Goal: Information Seeking & Learning: Learn about a topic

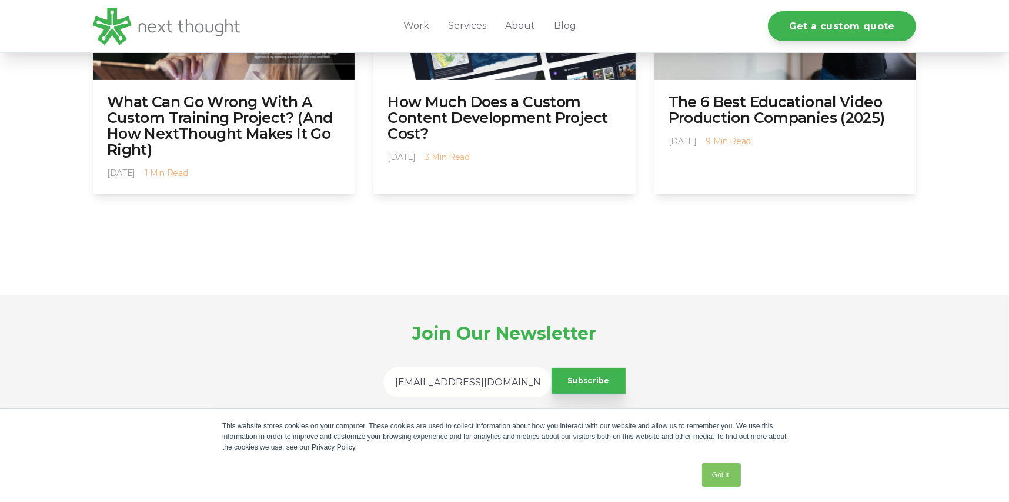
scroll to position [4675, 0]
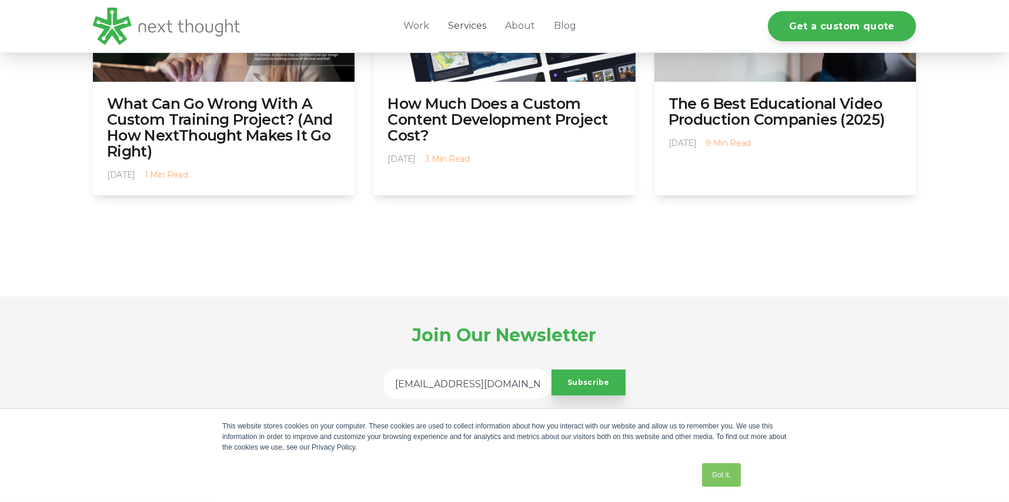
click at [468, 26] on link "Services" at bounding box center [467, 26] width 57 height 52
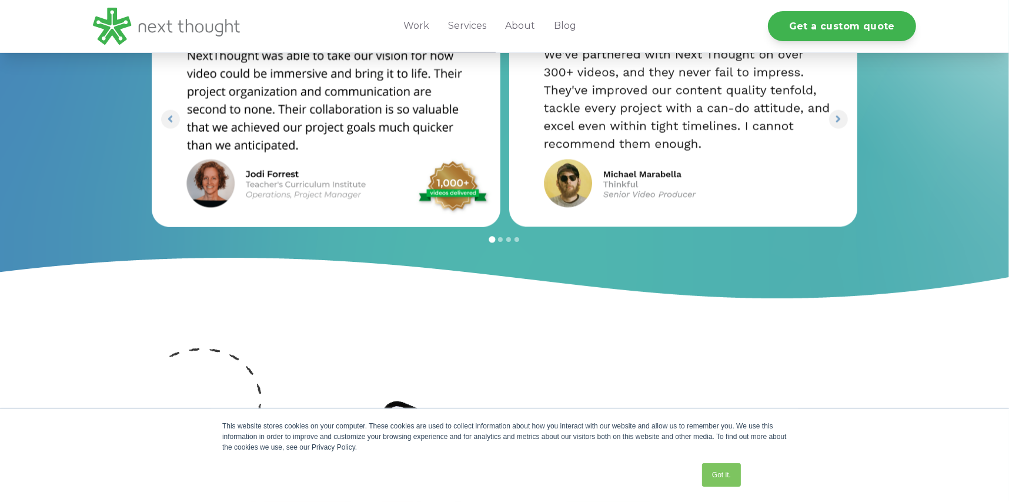
scroll to position [1778, 0]
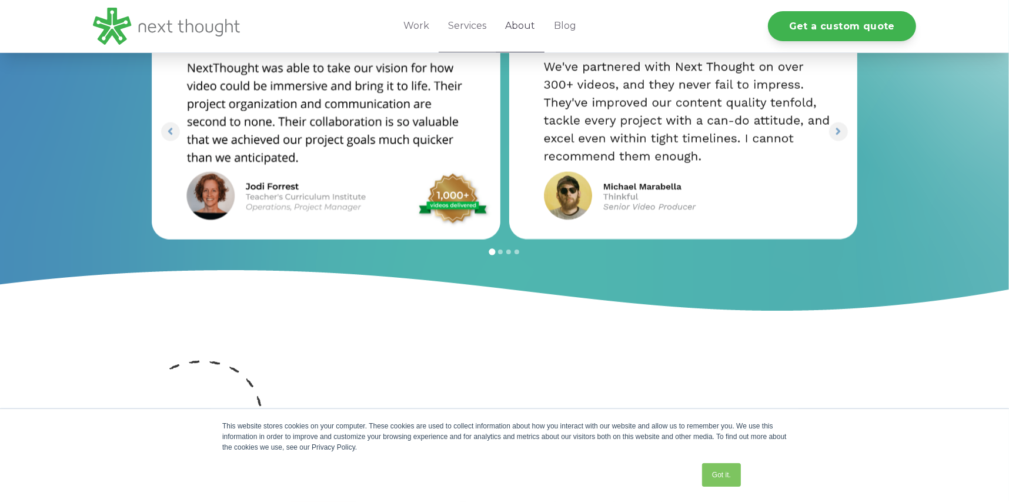
click at [521, 21] on link "About" at bounding box center [520, 26] width 49 height 52
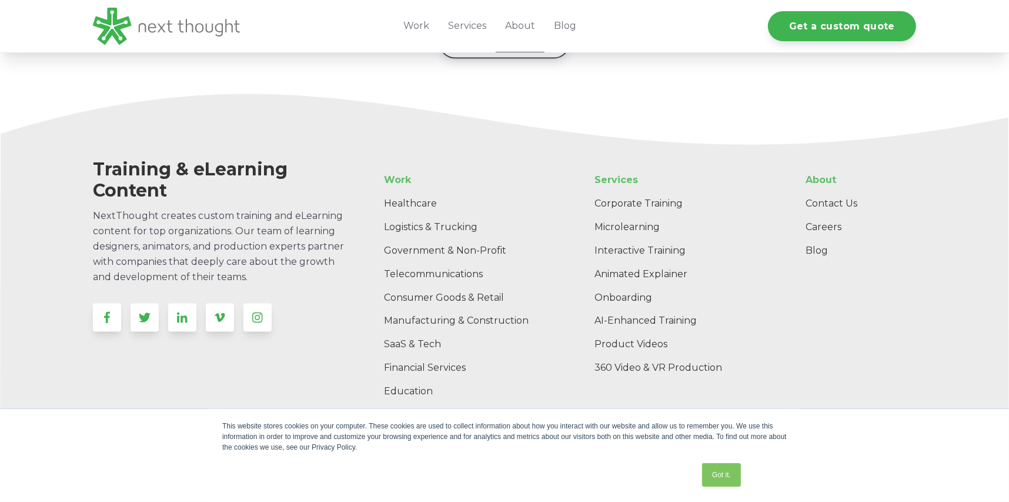
scroll to position [1934, 0]
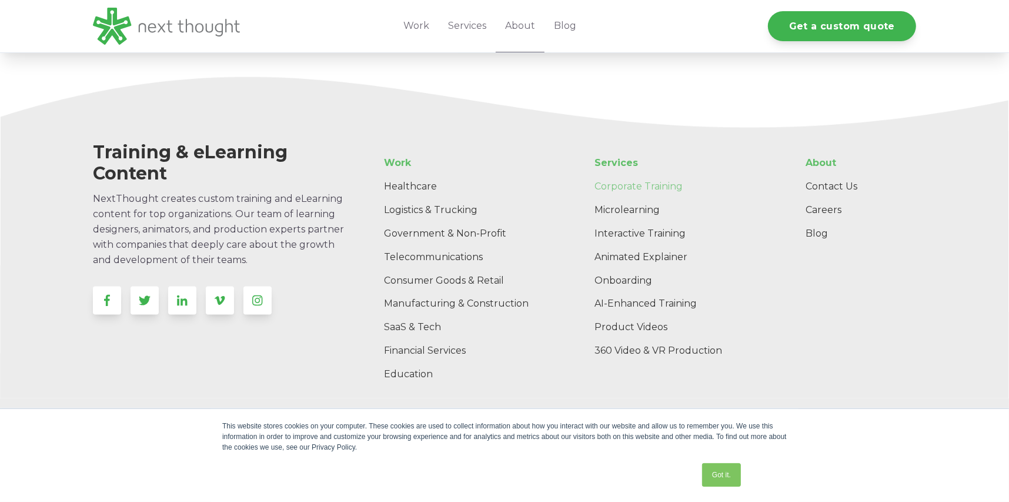
click at [630, 175] on link "Corporate Training" at bounding box center [681, 187] width 190 height 24
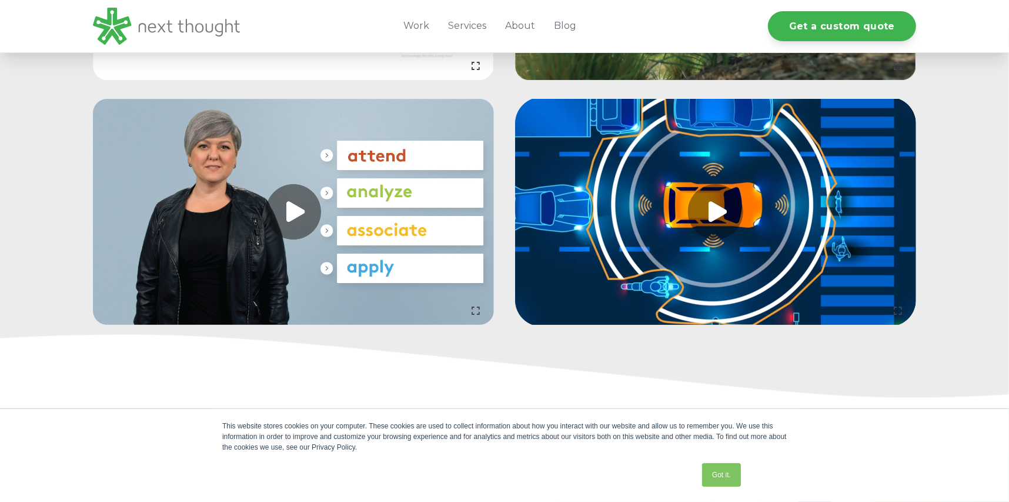
scroll to position [1941, 0]
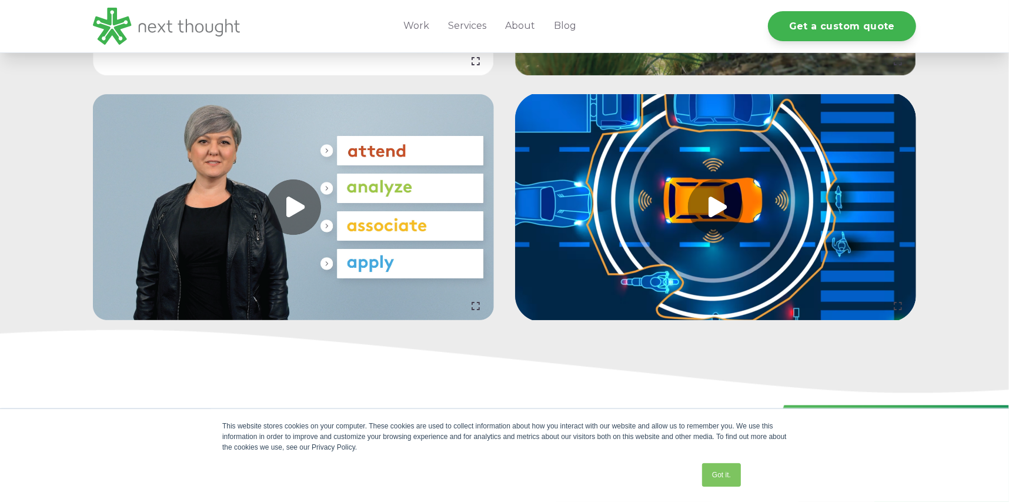
click at [304, 229] on link at bounding box center [293, 207] width 401 height 226
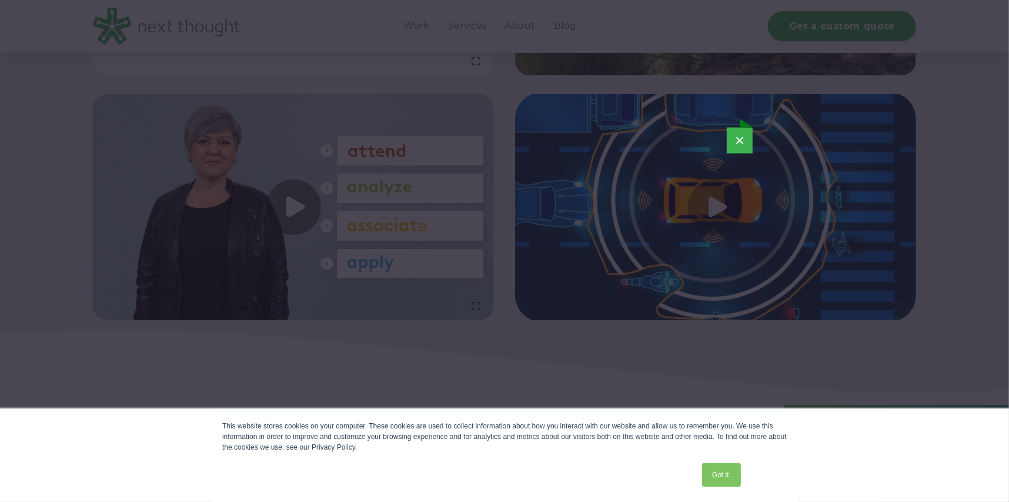
click at [741, 139] on button "×" at bounding box center [740, 141] width 26 height 26
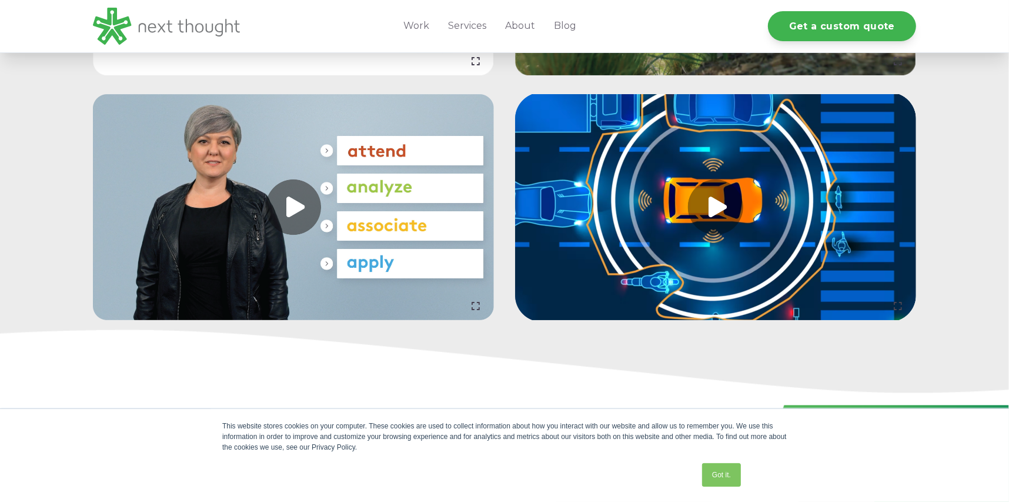
click at [727, 222] on link at bounding box center [715, 207] width 401 height 226
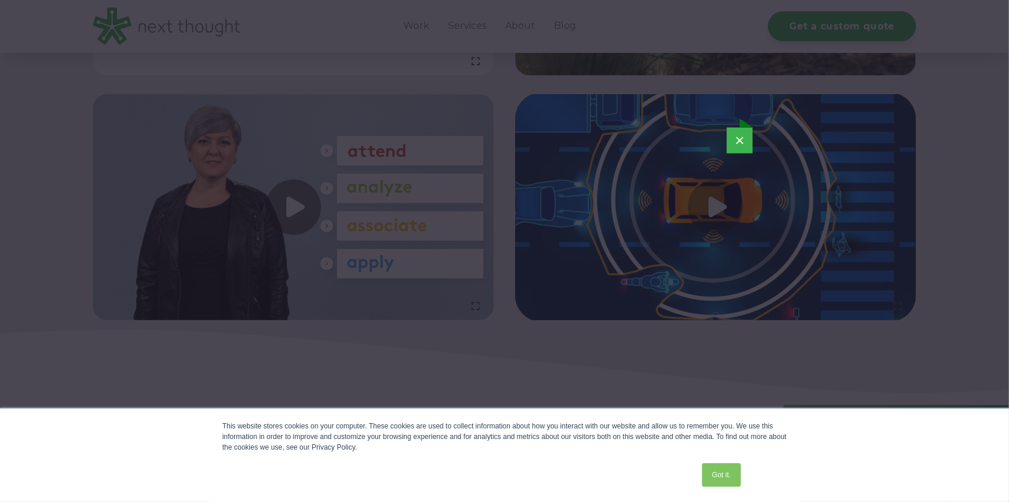
click at [736, 142] on button "×" at bounding box center [740, 141] width 26 height 26
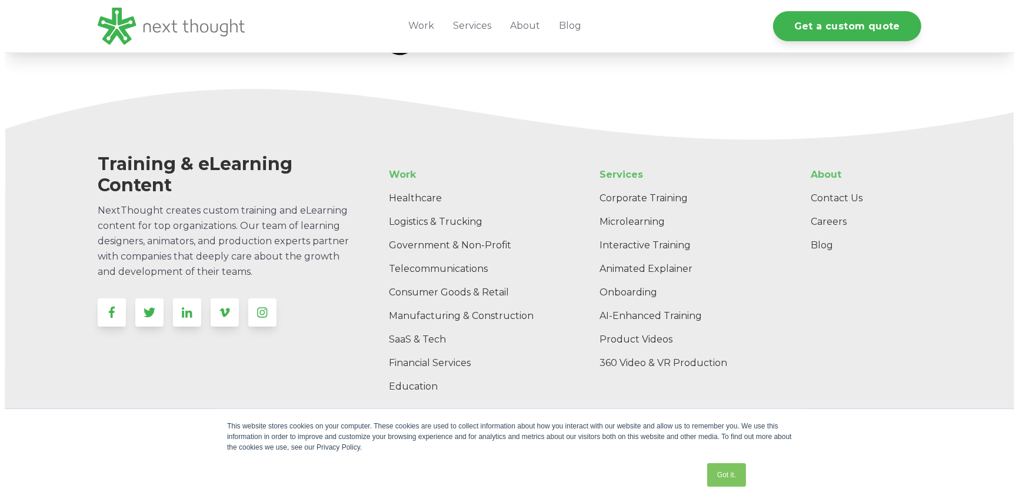
scroll to position [4466, 0]
